Goal: Task Accomplishment & Management: Complete application form

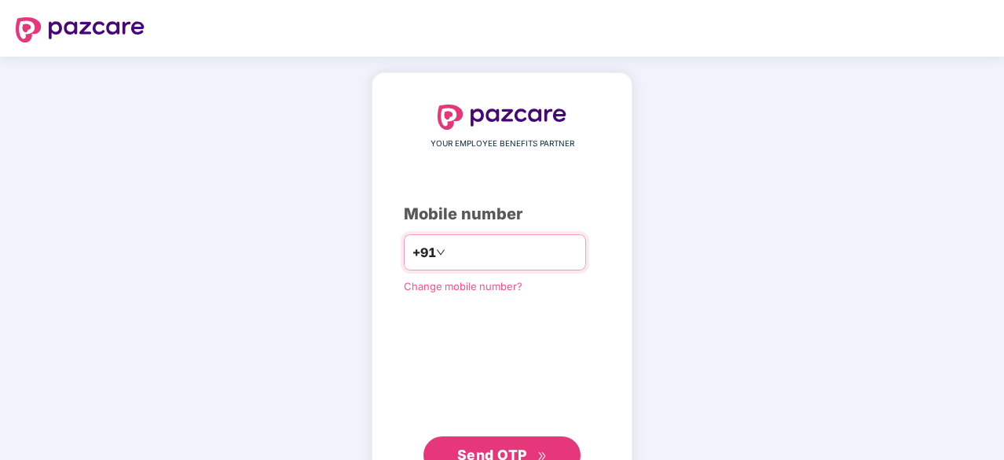
type input "**********"
click at [520, 445] on span "Send OTP" at bounding box center [492, 453] width 70 height 17
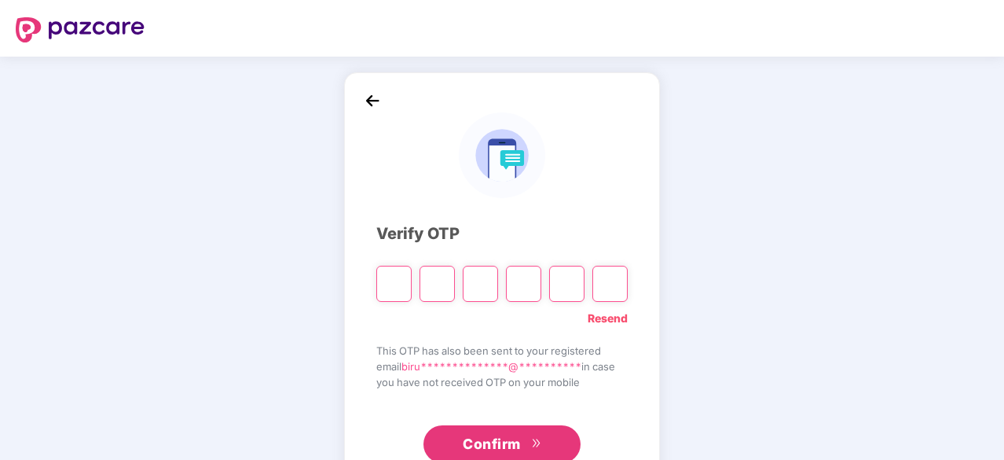
type input "*"
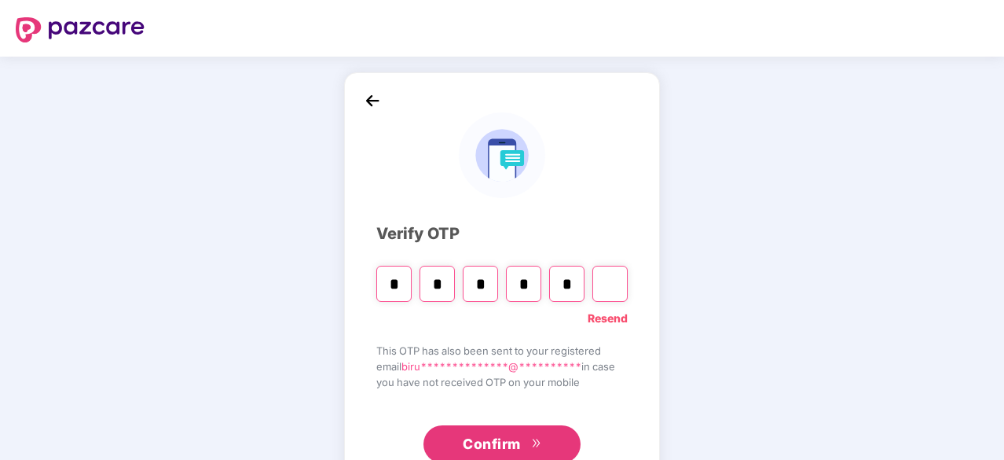
type input "*"
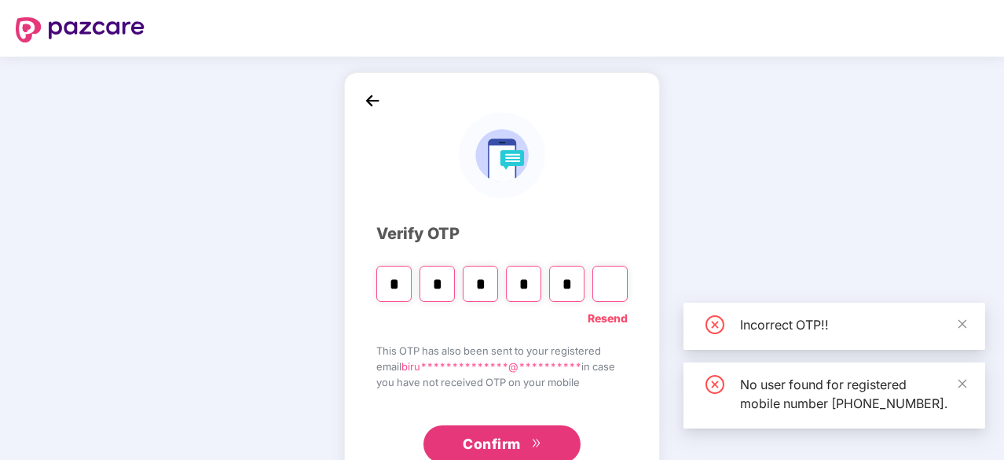
type input "*"
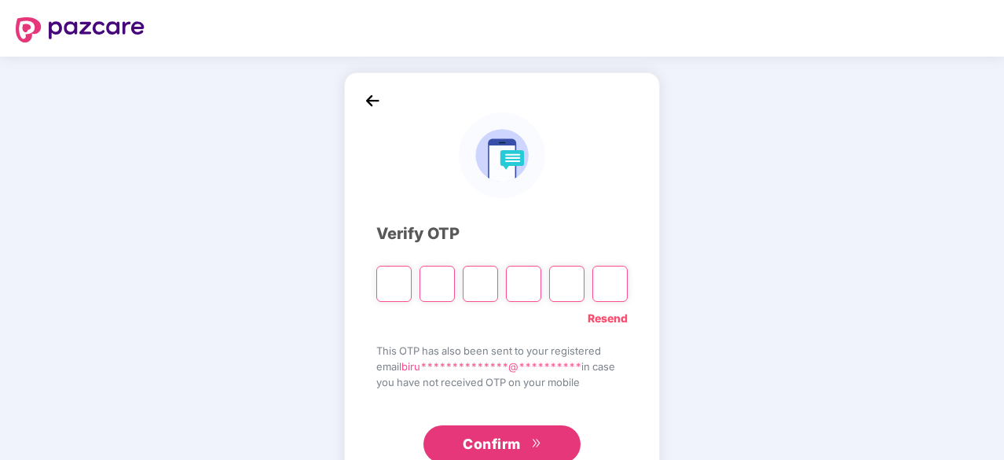
type input "*"
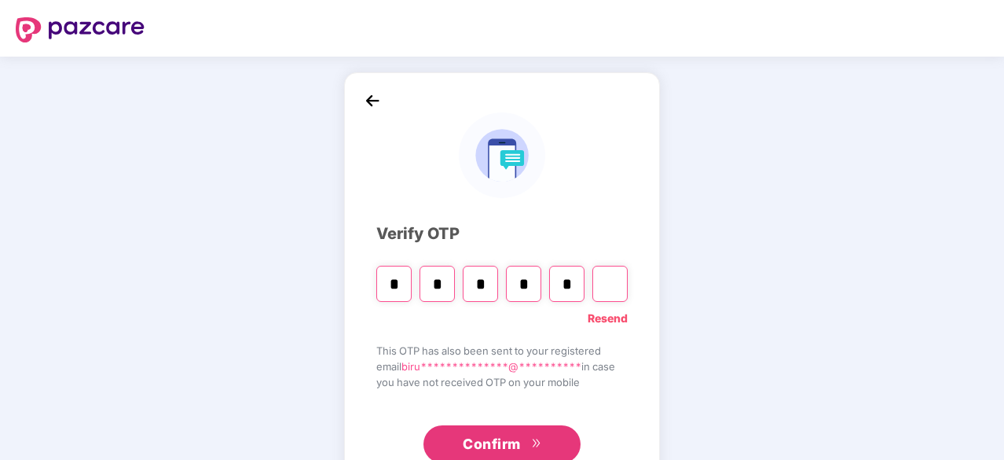
type input "*"
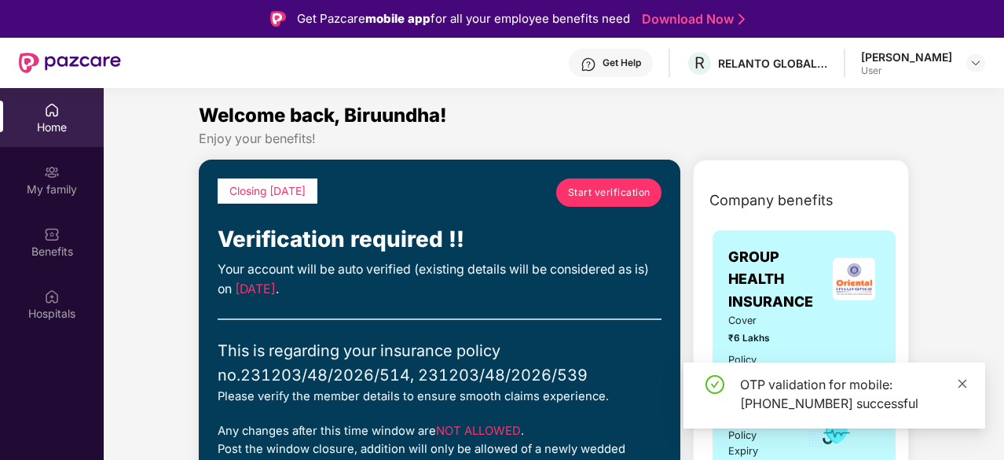
click at [967, 380] on icon "close" at bounding box center [962, 383] width 11 height 11
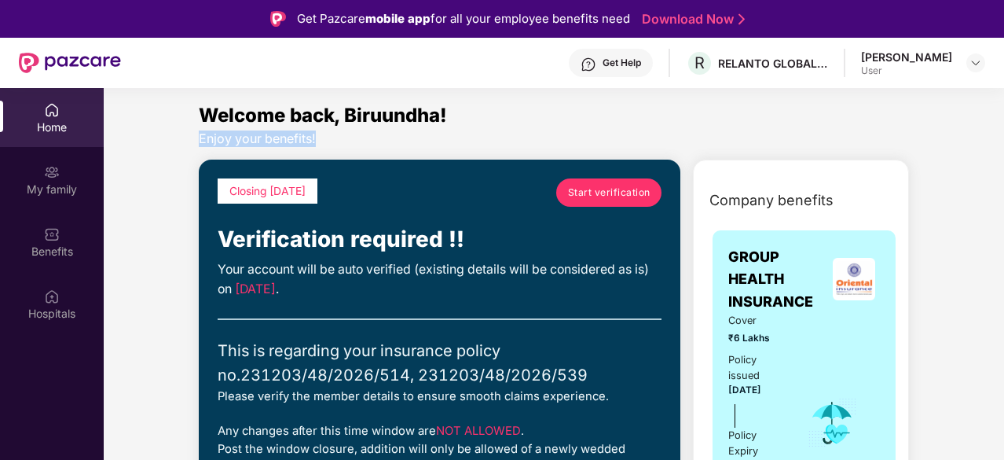
drag, startPoint x: 1001, startPoint y: 120, endPoint x: 1005, endPoint y: 136, distance: 16.2
click at [1004, 136] on html "Get Pazcare mobile app for all your employee benefits need Download Now Get Hel…" at bounding box center [502, 230] width 1004 height 460
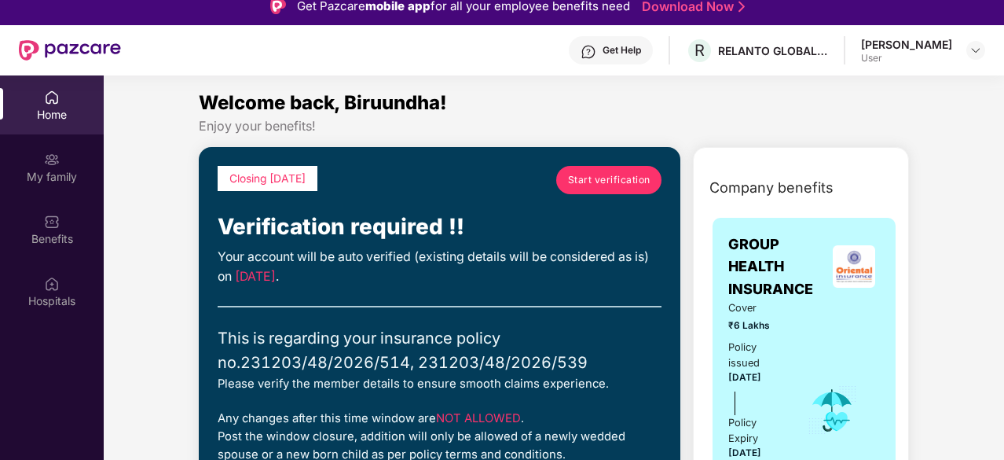
scroll to position [11, 0]
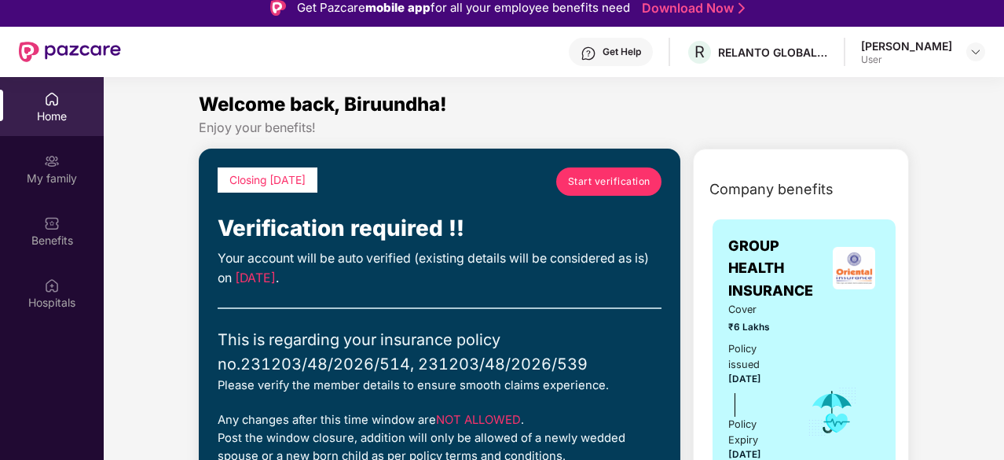
click at [625, 180] on span "Start verification" at bounding box center [609, 181] width 83 height 15
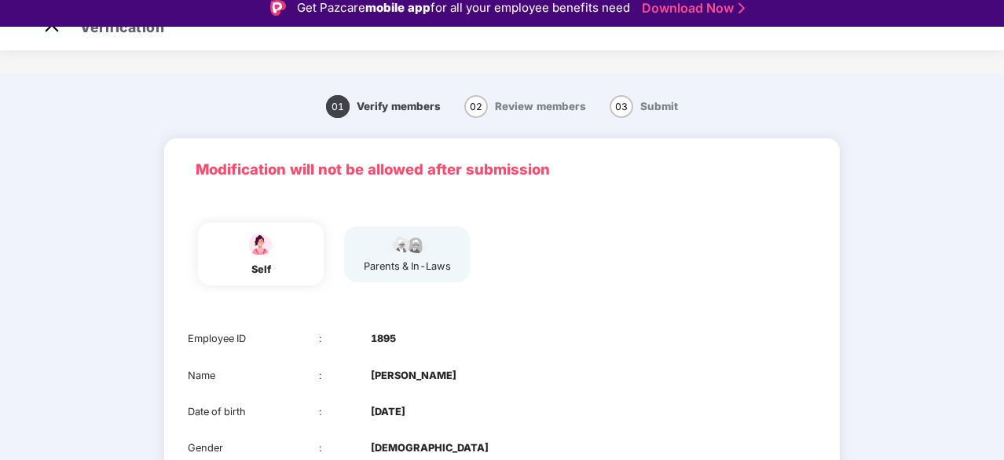
click at [953, 155] on main "01 Verify members 02 Review members 03 Submit Modification will not be allowed …" at bounding box center [502, 360] width 1004 height 572
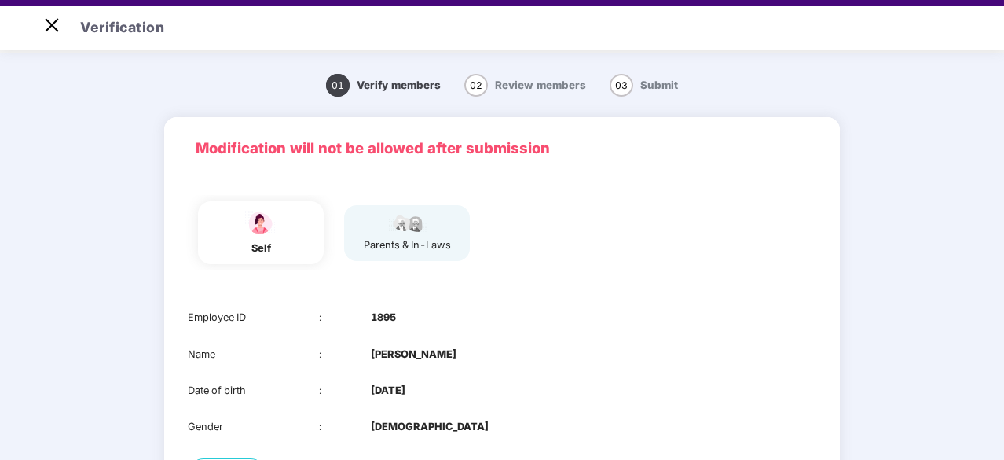
scroll to position [38, 0]
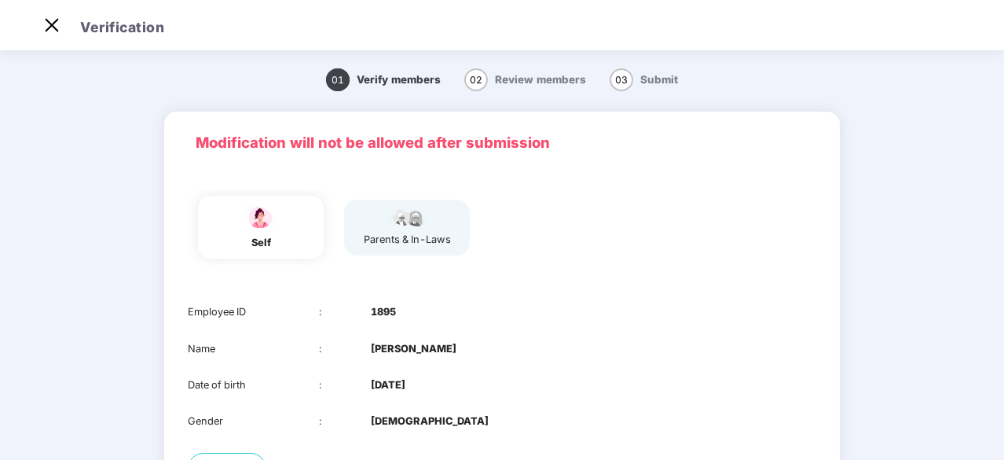
click at [958, 325] on main "01 Verify members 02 Review members 03 Submit Modification will not be allowed …" at bounding box center [502, 333] width 1004 height 572
drag, startPoint x: 958, startPoint y: 325, endPoint x: 964, endPoint y: 361, distance: 36.6
click at [964, 361] on main "01 Verify members 02 Review members 03 Submit Modification will not be allowed …" at bounding box center [502, 333] width 1004 height 572
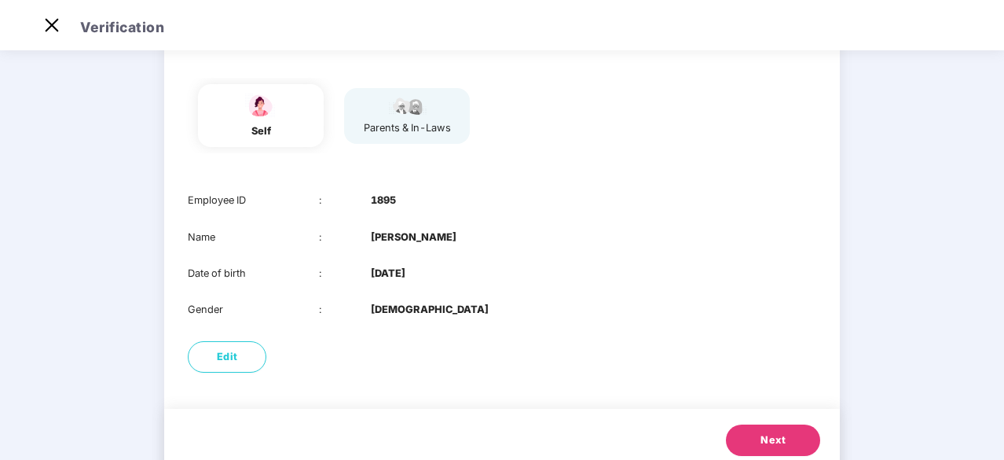
scroll to position [126, 0]
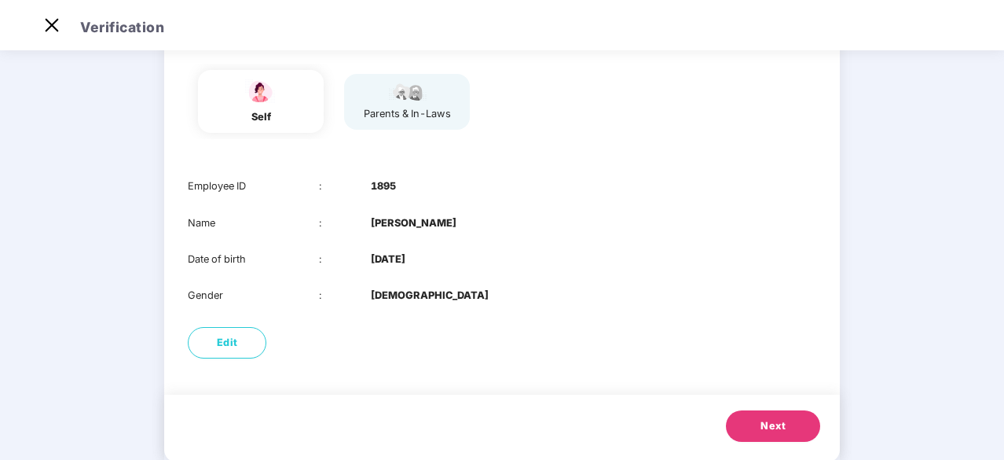
click at [742, 438] on button "Next" at bounding box center [773, 425] width 94 height 31
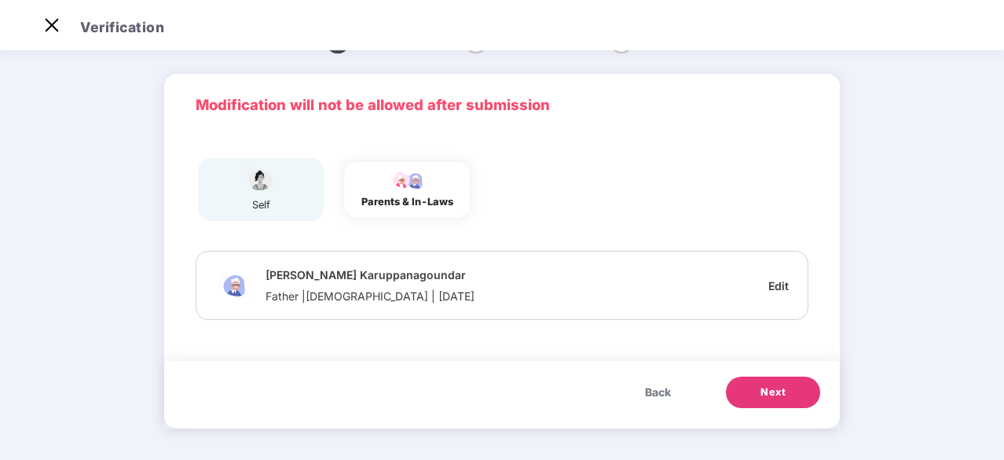
scroll to position [38, 0]
click at [761, 386] on span "Next" at bounding box center [773, 392] width 25 height 16
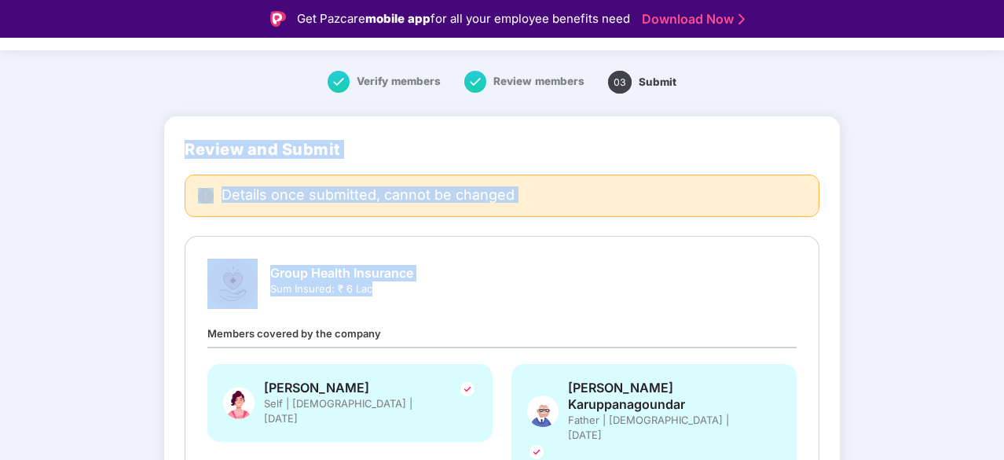
drag, startPoint x: 1002, startPoint y: 266, endPoint x: 1005, endPoint y: 299, distance: 33.2
click at [1004, 299] on html "Get Pazcare mobile app for all your employee benefits need Download Now Verific…" at bounding box center [502, 230] width 1004 height 460
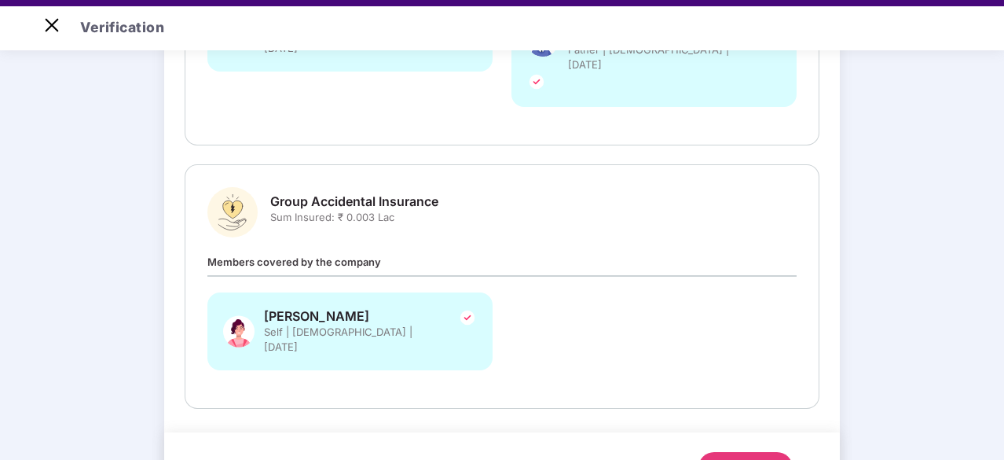
scroll to position [38, 0]
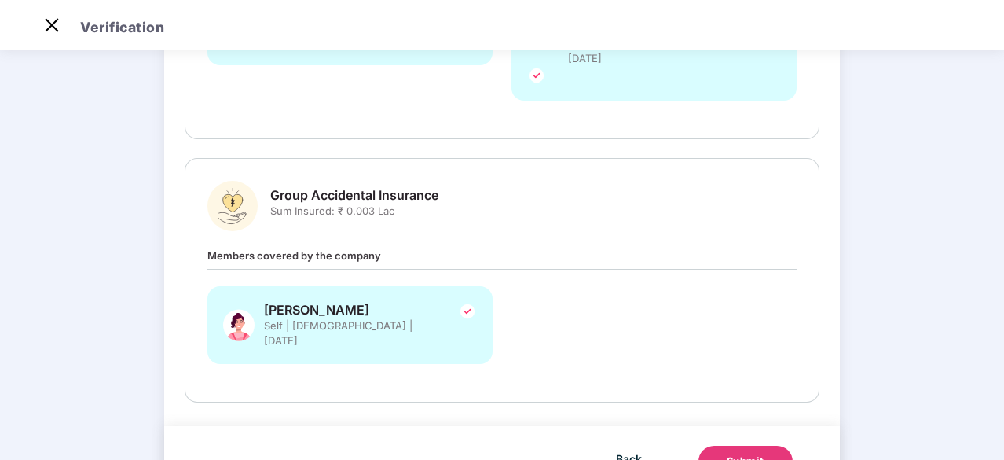
click at [751, 453] on div "Submit" at bounding box center [746, 461] width 38 height 16
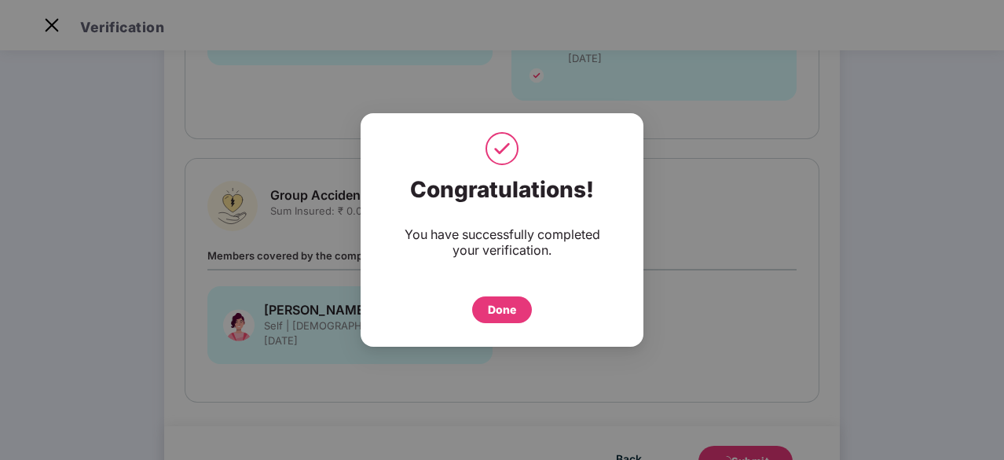
click at [509, 307] on div "Done" at bounding box center [502, 309] width 28 height 17
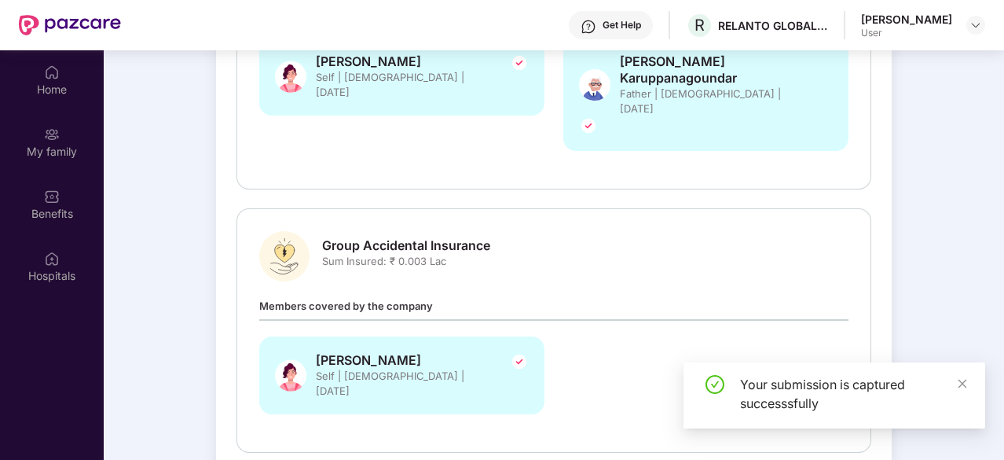
scroll to position [88, 0]
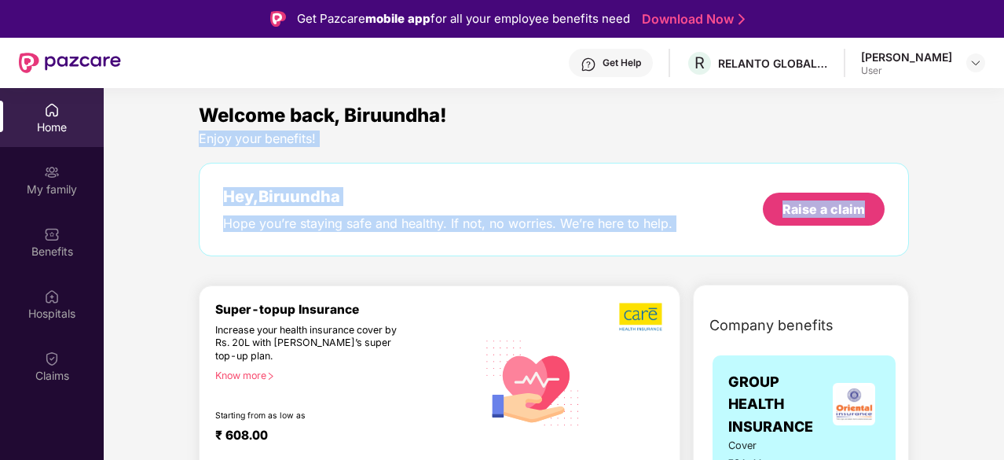
drag, startPoint x: 1000, startPoint y: 123, endPoint x: 1005, endPoint y: 167, distance: 44.4
click at [1004, 167] on html "Get Pazcare mobile app for all your employee benefits need Download Now Get Hel…" at bounding box center [502, 230] width 1004 height 460
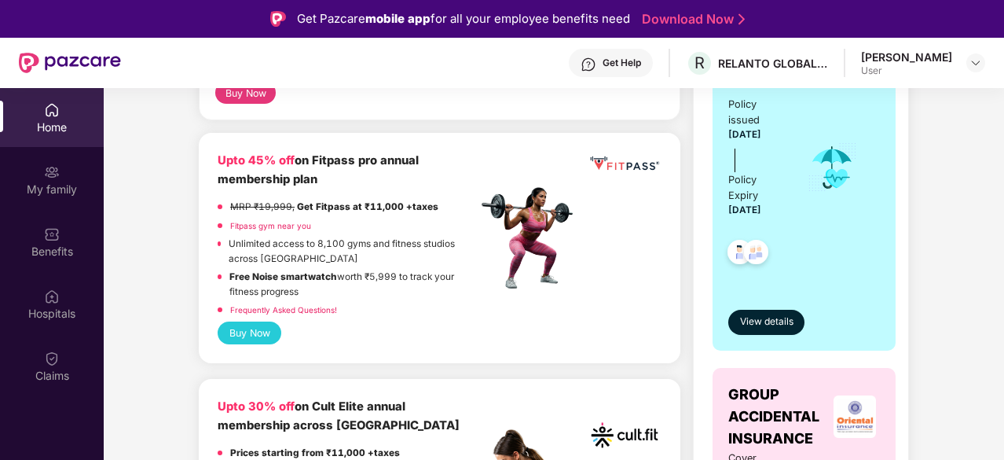
scroll to position [272, 0]
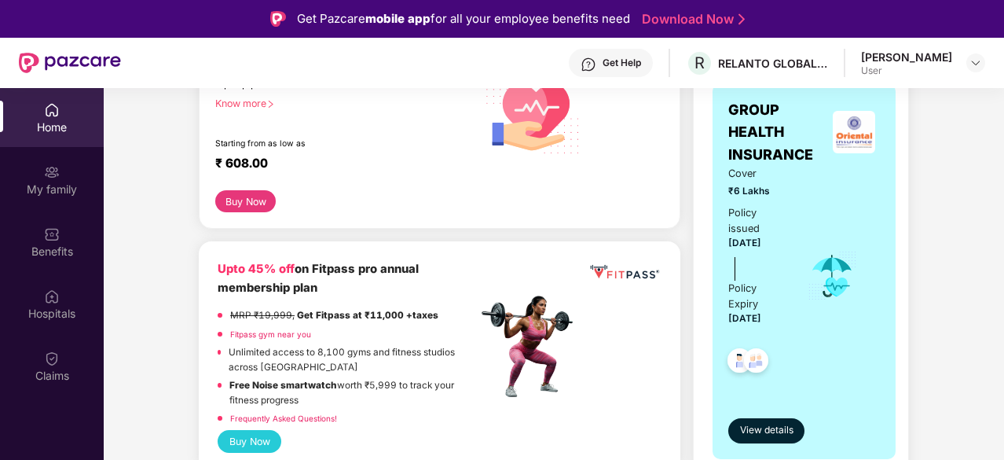
click at [758, 365] on img at bounding box center [756, 362] width 39 height 39
click at [762, 428] on span "View details" at bounding box center [766, 430] width 53 height 15
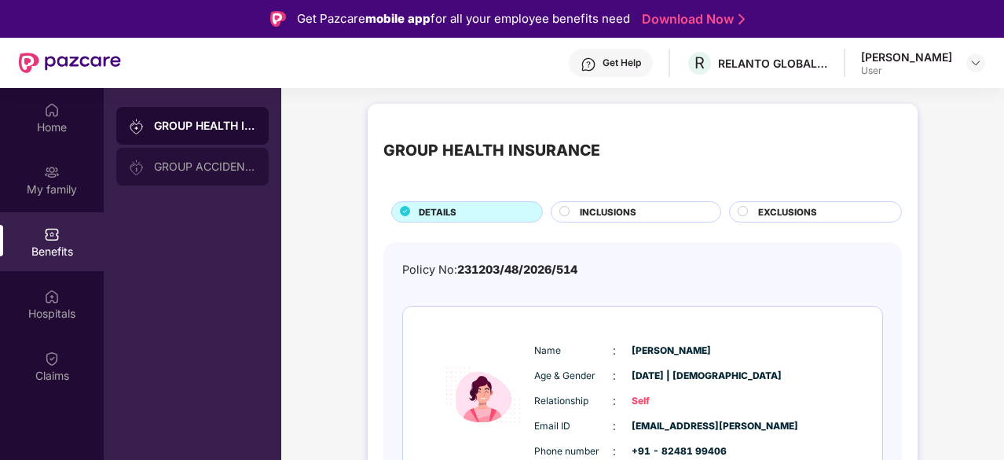
click at [212, 171] on div "GROUP ACCIDENTAL INSURANCE" at bounding box center [205, 166] width 102 height 13
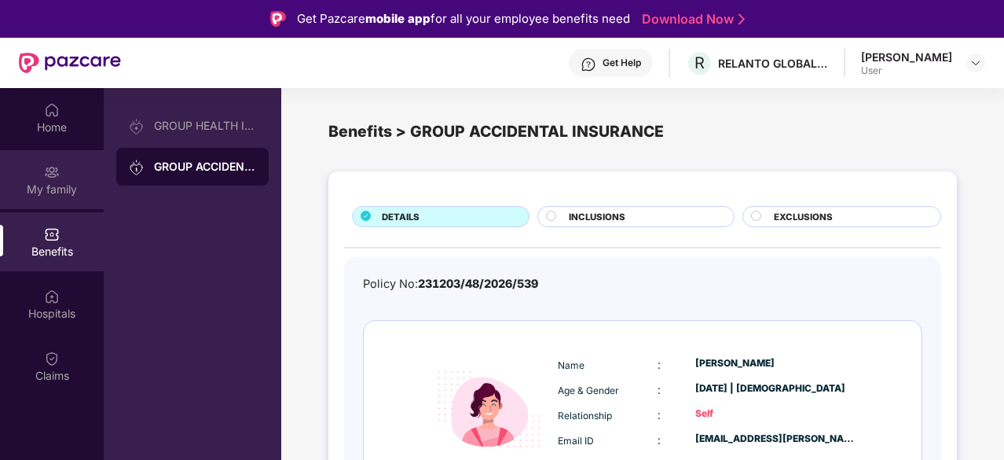
click at [55, 188] on div "My family" at bounding box center [52, 190] width 104 height 16
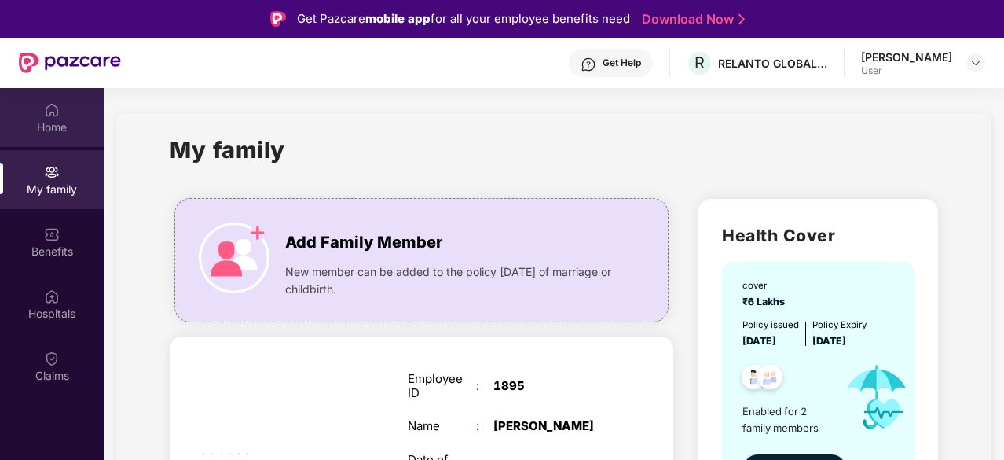
click at [52, 95] on div "Home" at bounding box center [52, 117] width 104 height 59
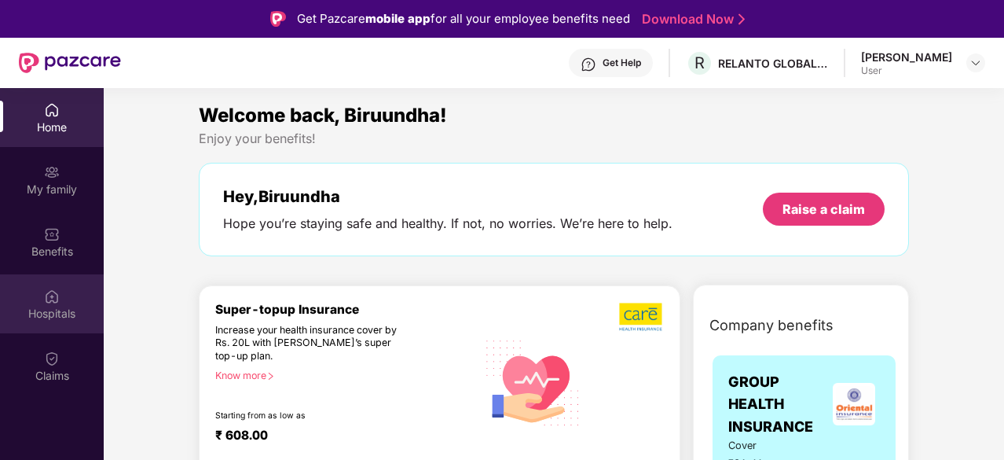
click at [58, 314] on div "Hospitals" at bounding box center [52, 314] width 104 height 16
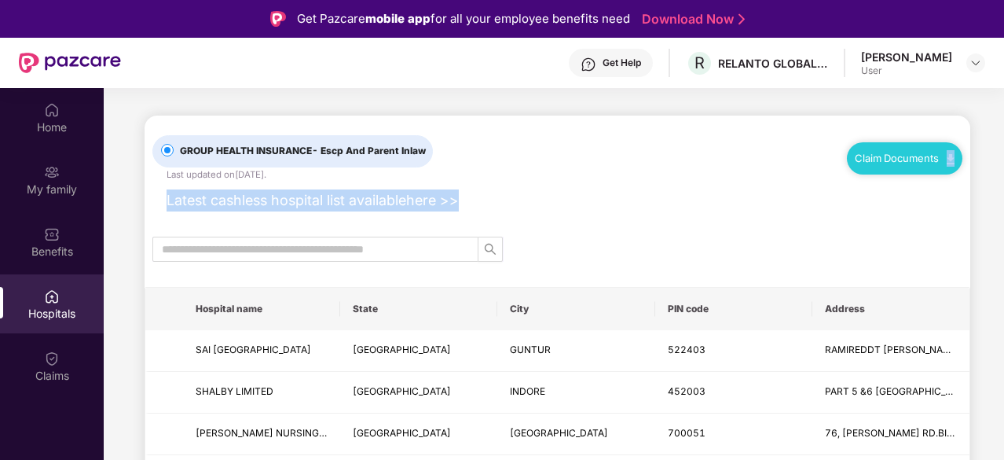
drag, startPoint x: 1001, startPoint y: 160, endPoint x: 1003, endPoint y: 186, distance: 26.8
click at [1003, 186] on div "Home My family Benefits Hospitals Claims GROUP HEALTH INSURANCE - Escp And Pare…" at bounding box center [502, 318] width 1004 height 460
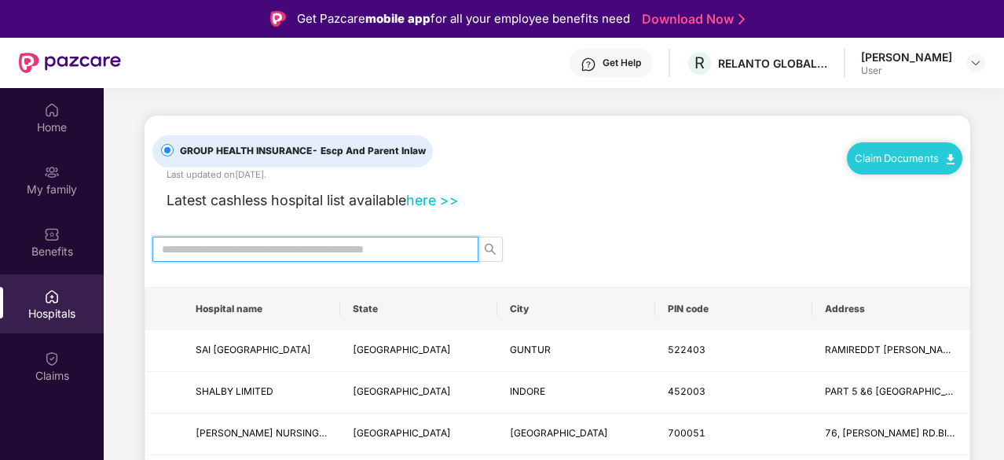
click at [443, 245] on input "text" at bounding box center [309, 248] width 295 height 17
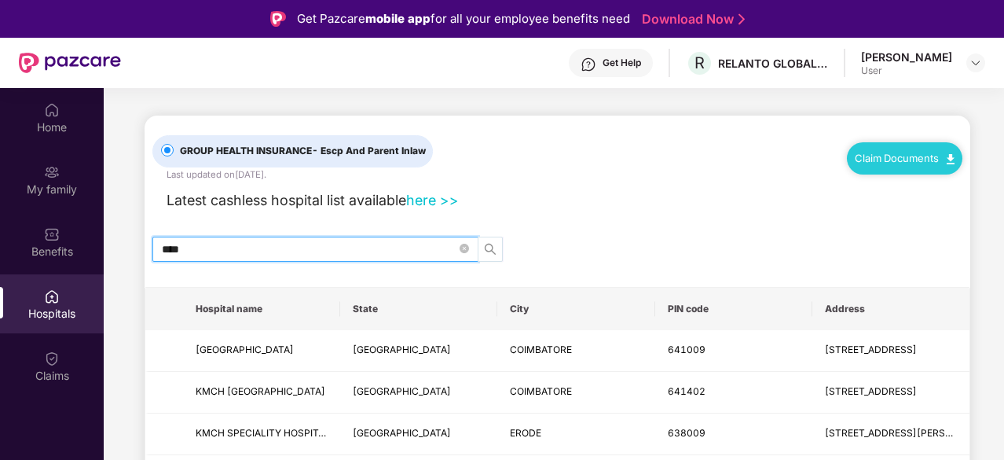
click at [489, 244] on icon "search" at bounding box center [490, 249] width 13 height 13
type input "*"
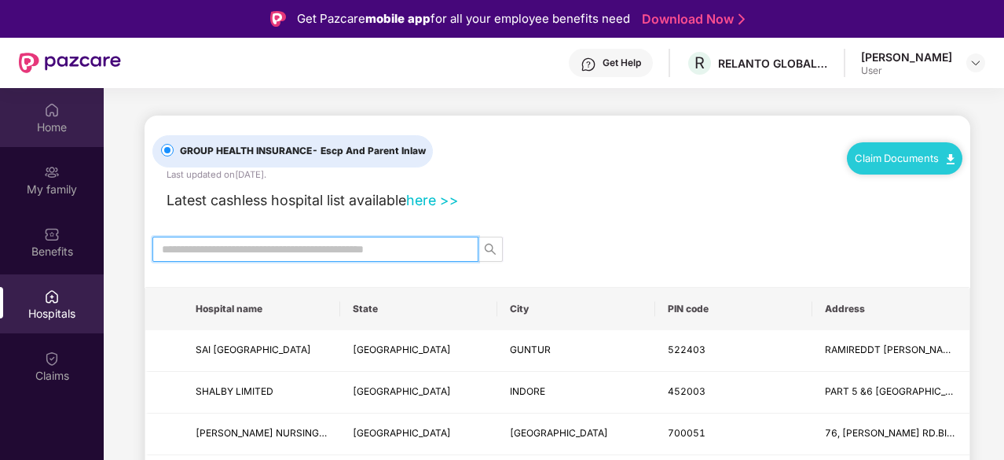
click at [71, 128] on div "Home" at bounding box center [52, 127] width 104 height 16
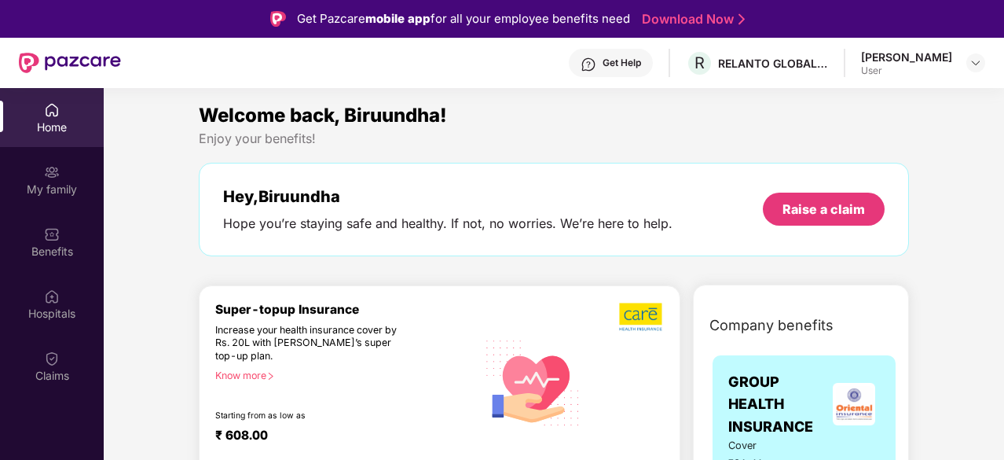
click at [526, 149] on div "Welcome back, Biruundha! Enjoy your benefits! Hey, Biruundha Hope you’re stayin…" at bounding box center [554, 186] width 723 height 171
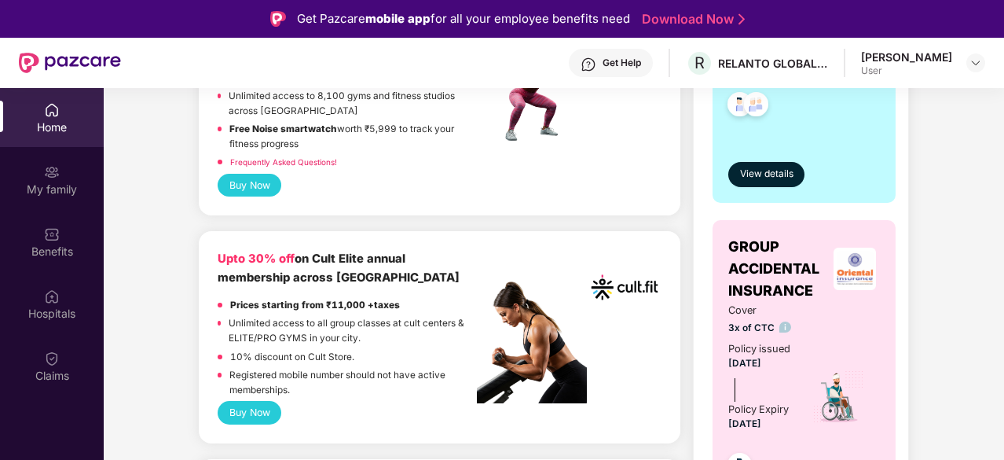
scroll to position [534, 0]
